Goal: Transaction & Acquisition: Purchase product/service

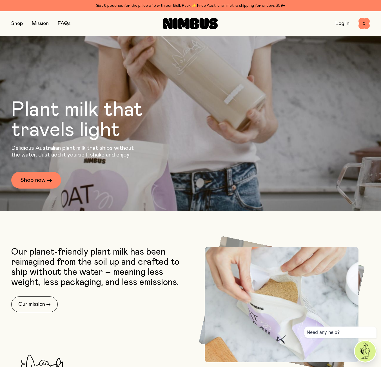
scroll to position [126, 0]
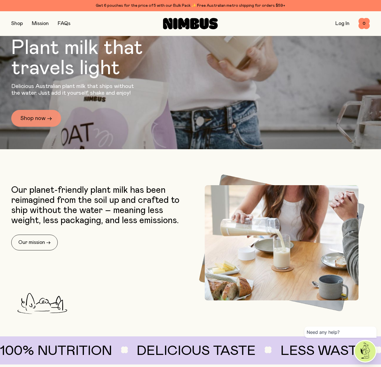
click at [37, 117] on link "Shop now →" at bounding box center [36, 118] width 50 height 17
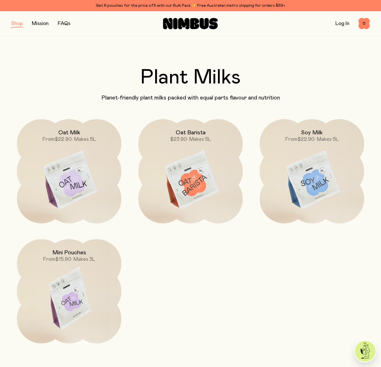
click at [95, 287] on img at bounding box center [69, 300] width 104 height 123
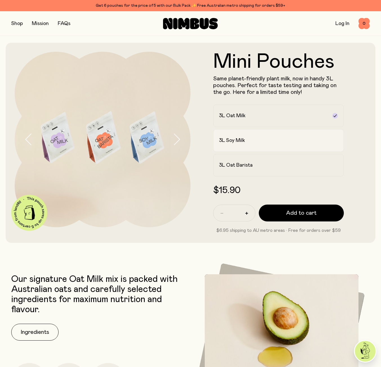
click at [273, 144] on label "3L Soy Milk" at bounding box center [278, 140] width 131 height 22
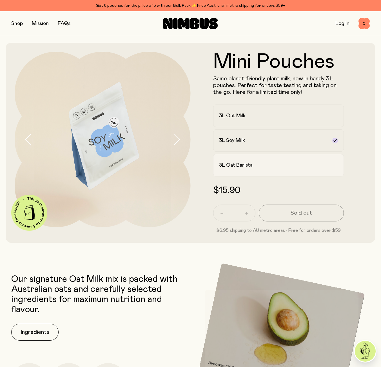
click at [270, 163] on div "3L Oat Barista" at bounding box center [273, 165] width 109 height 7
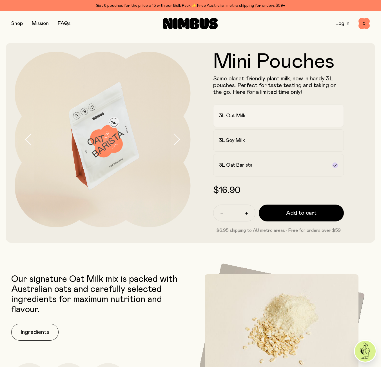
click at [270, 121] on label "3L Oat Milk" at bounding box center [278, 116] width 131 height 22
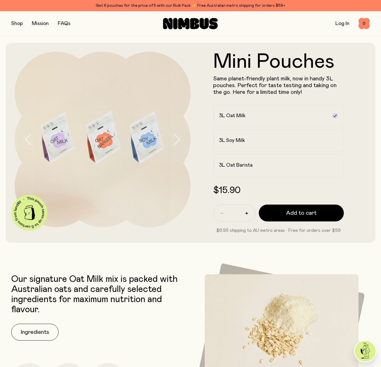
click at [18, 25] on button "button" at bounding box center [17, 24] width 12 height 8
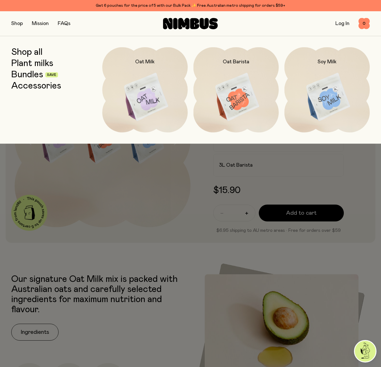
click at [32, 75] on link "Bundles" at bounding box center [27, 75] width 32 height 10
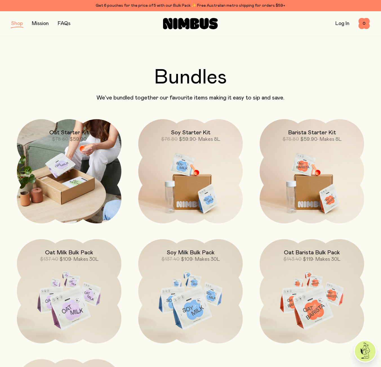
click at [82, 156] on img at bounding box center [69, 171] width 104 height 104
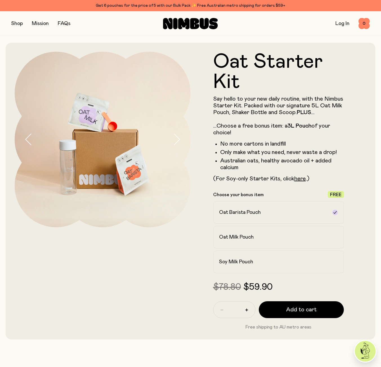
click at [19, 25] on button "button" at bounding box center [17, 24] width 12 height 8
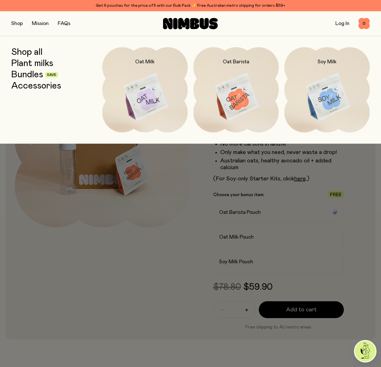
click at [30, 65] on link "Plant milks" at bounding box center [32, 63] width 42 height 10
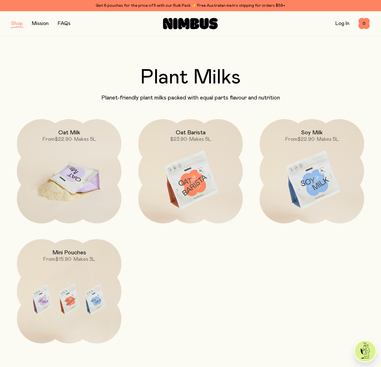
click at [94, 162] on img at bounding box center [69, 180] width 104 height 123
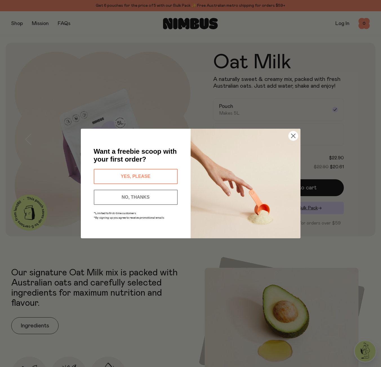
click at [293, 136] on circle "Close dialog" at bounding box center [292, 135] width 9 height 9
